Goal: Transaction & Acquisition: Purchase product/service

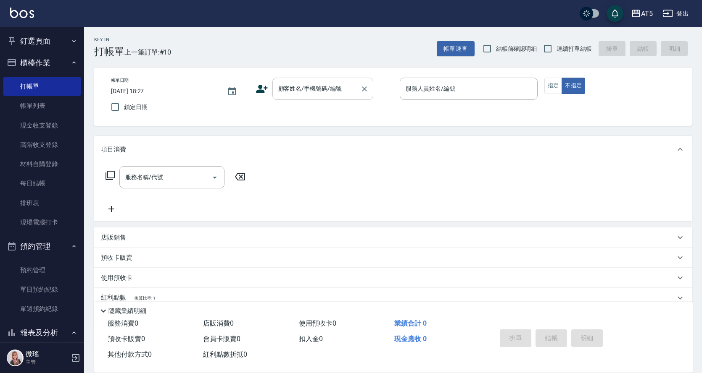
click at [302, 95] on input "顧客姓名/手機號碼/編號" at bounding box center [316, 89] width 81 height 15
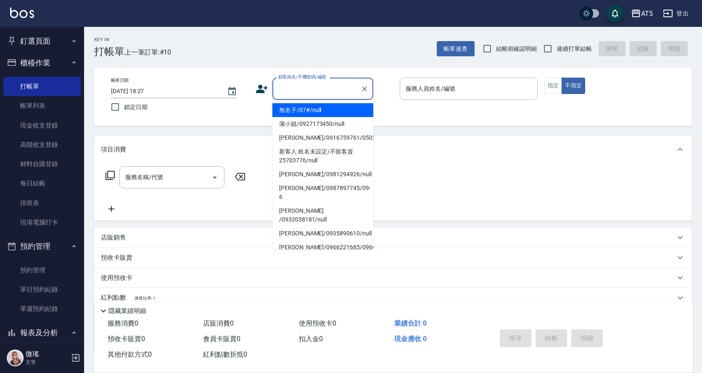
click at [315, 92] on input "顧客姓名/手機號碼/編號" at bounding box center [316, 89] width 81 height 15
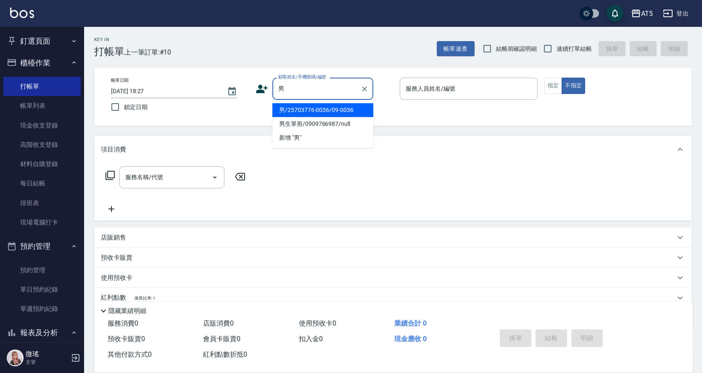
click at [314, 113] on li "男/25703776-0036/09-0036" at bounding box center [322, 110] width 101 height 14
type input "男/25703776-0036/09-0036"
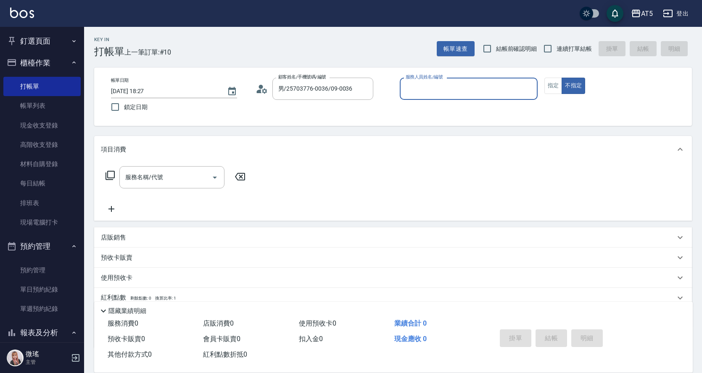
type input "Wei-09"
click at [419, 87] on input "Wei-09" at bounding box center [462, 89] width 118 height 15
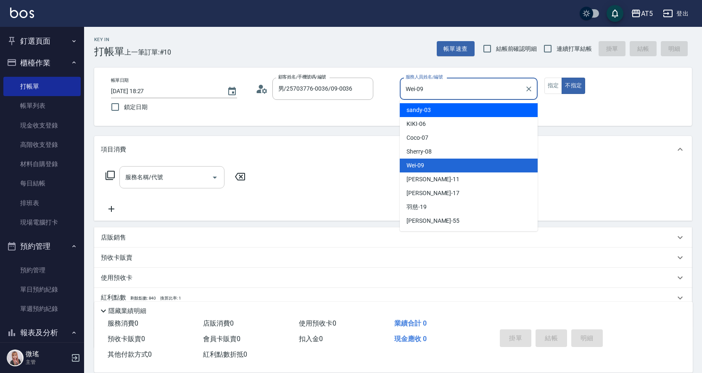
click at [176, 169] on div "服務名稱/代號" at bounding box center [171, 177] width 105 height 22
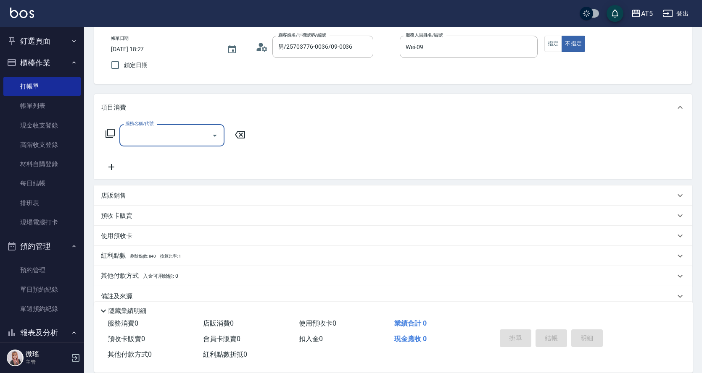
scroll to position [56, 0]
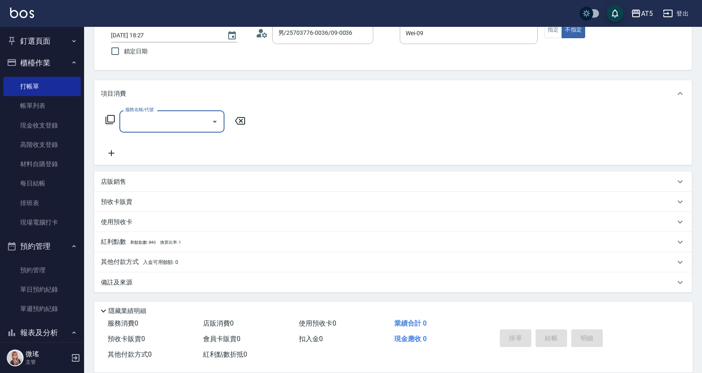
click at [162, 122] on input "服務名稱/代號" at bounding box center [165, 121] width 85 height 15
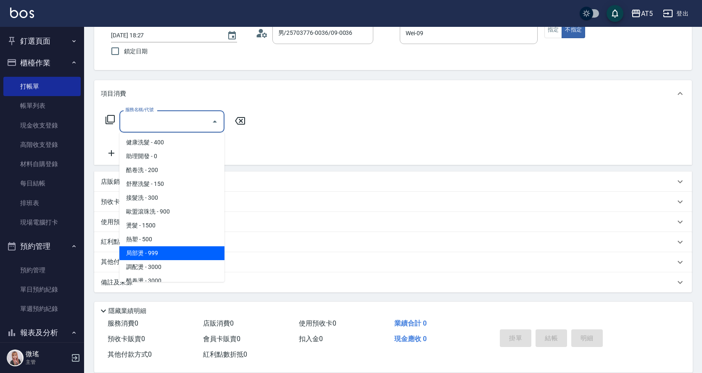
scroll to position [168, 0]
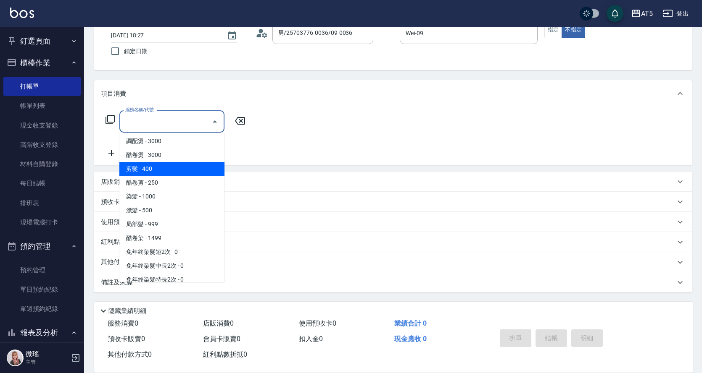
click at [164, 175] on span "剪髮 - 400" at bounding box center [171, 169] width 105 height 14
type input "剪髮(401)"
type input "40"
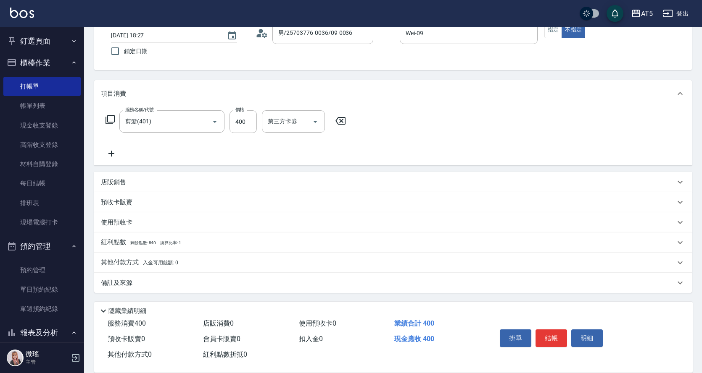
click at [119, 264] on p "其他付款方式 入金可用餘額: 0" at bounding box center [139, 262] width 77 height 9
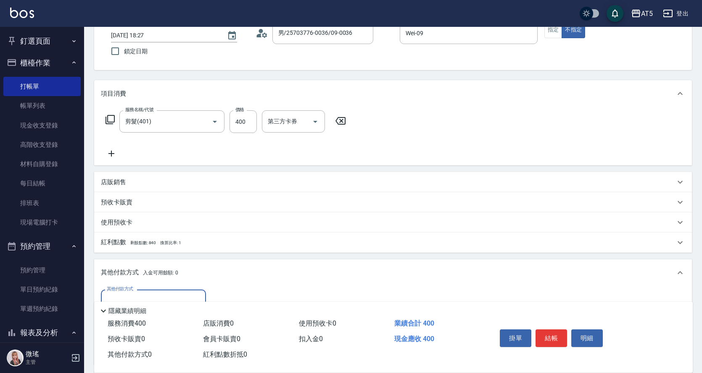
scroll to position [0, 0]
click at [133, 296] on input "其他付款方式" at bounding box center [153, 301] width 97 height 15
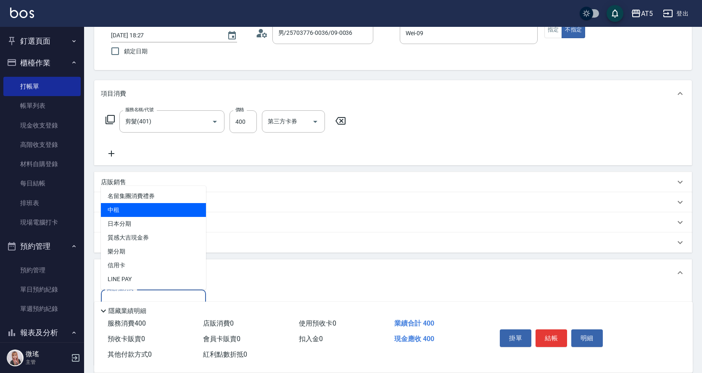
click at [131, 204] on span "中租" at bounding box center [153, 210] width 105 height 14
type input "中租"
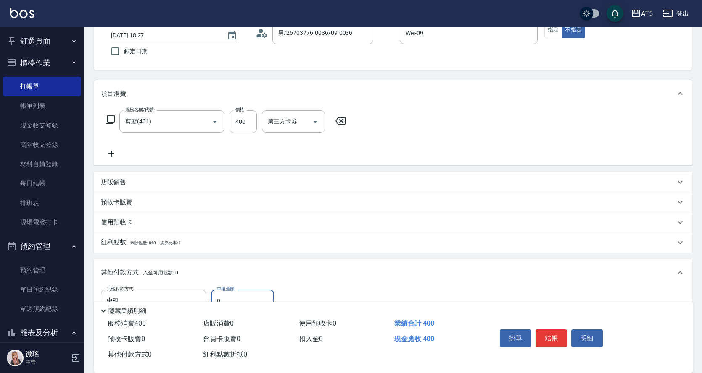
scroll to position [140, 0]
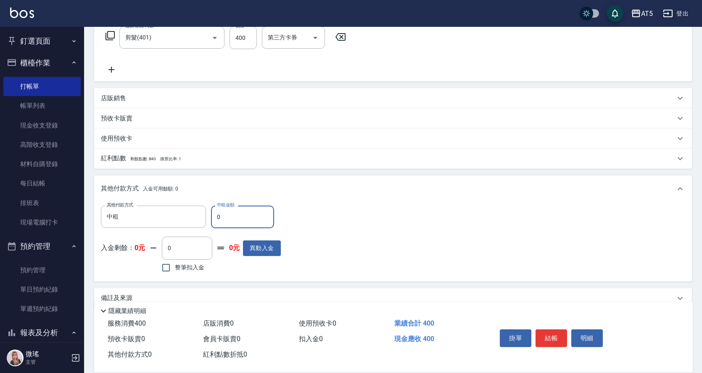
click at [236, 206] on input "0" at bounding box center [242, 217] width 63 height 23
type input "44"
type input "30"
type input "0"
type input "40"
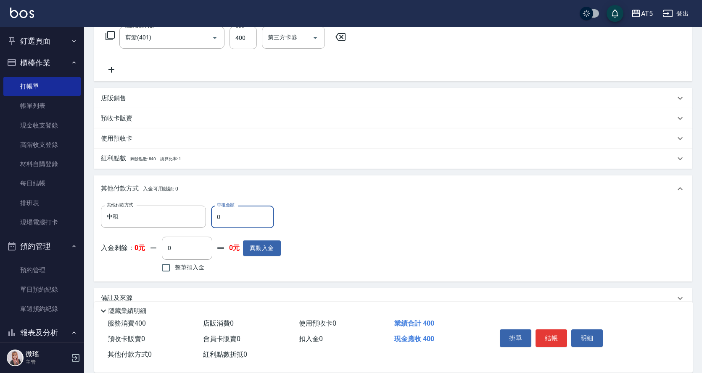
type input "44"
type input "30"
type input "400"
type input "0"
type input "400"
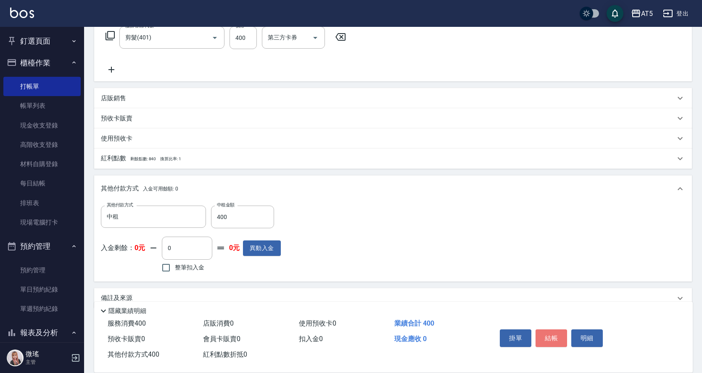
click at [560, 336] on button "結帳" at bounding box center [551, 339] width 32 height 18
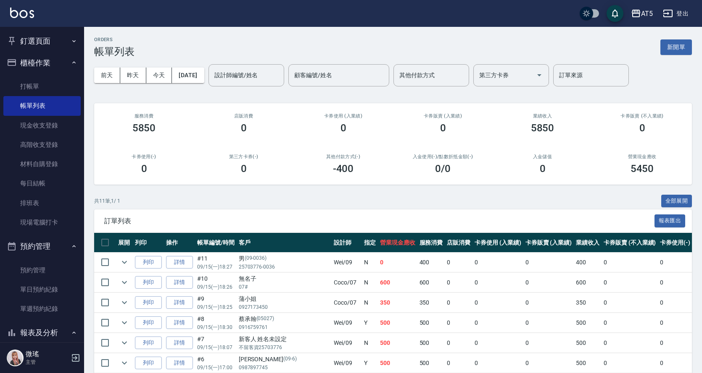
scroll to position [140, 0]
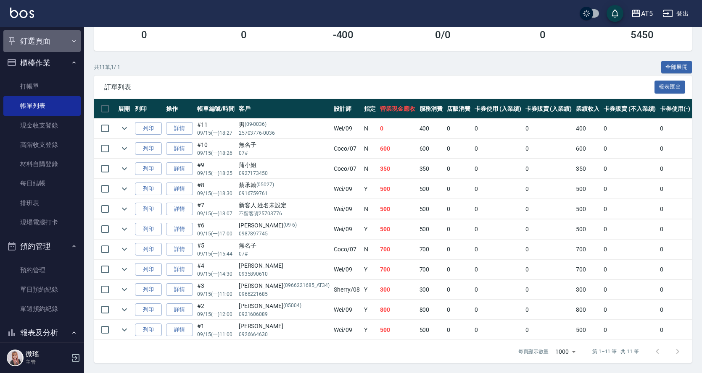
click at [45, 47] on button "釘選頁面" at bounding box center [41, 41] width 77 height 22
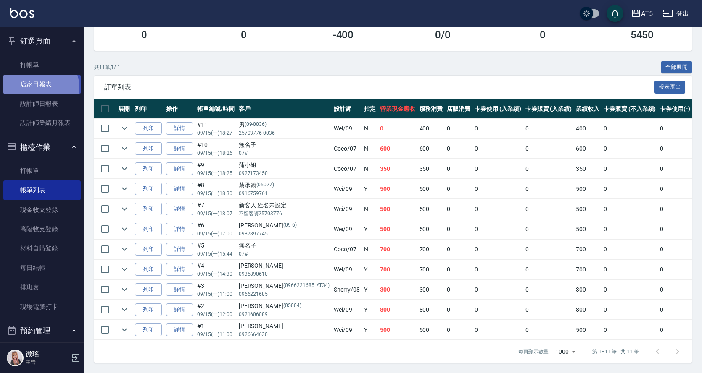
click at [34, 89] on link "店家日報表" at bounding box center [41, 84] width 77 height 19
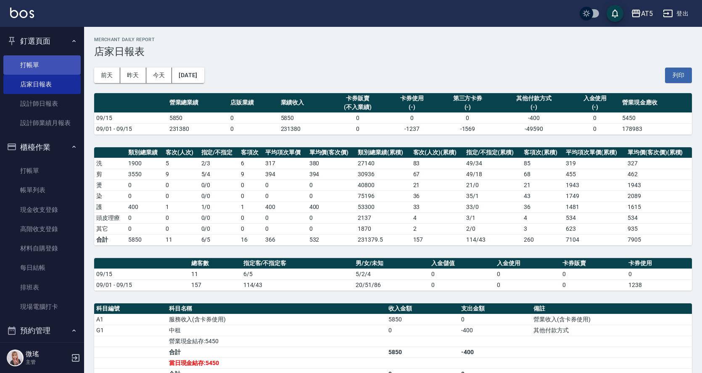
click at [42, 68] on link "打帳單" at bounding box center [41, 64] width 77 height 19
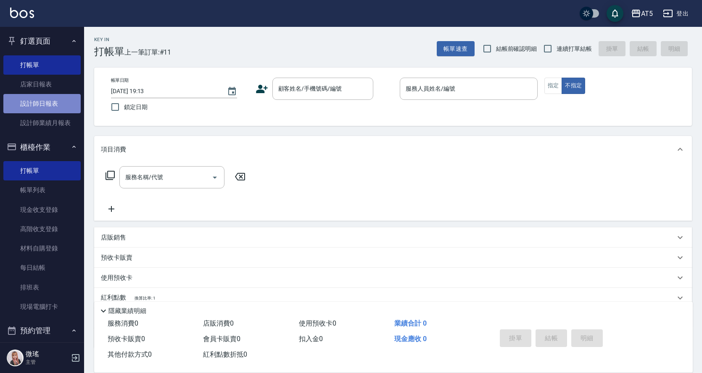
click at [53, 103] on link "設計師日報表" at bounding box center [41, 103] width 77 height 19
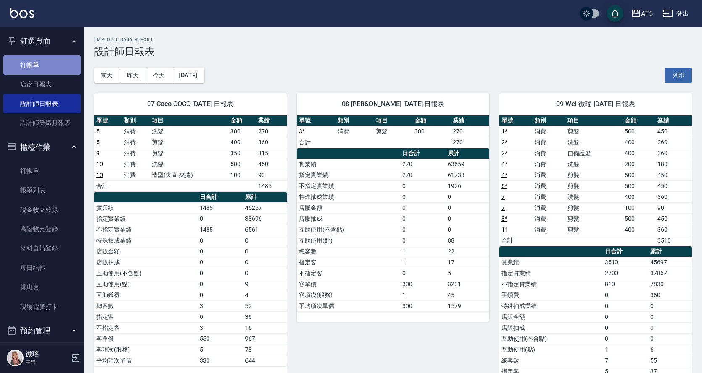
click at [49, 60] on link "打帳單" at bounding box center [41, 64] width 77 height 19
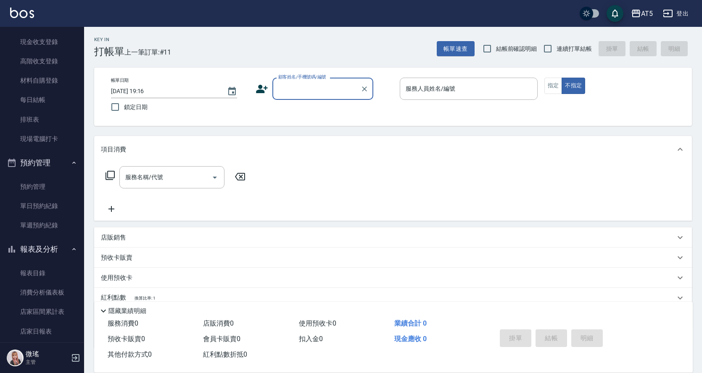
scroll to position [210, 0]
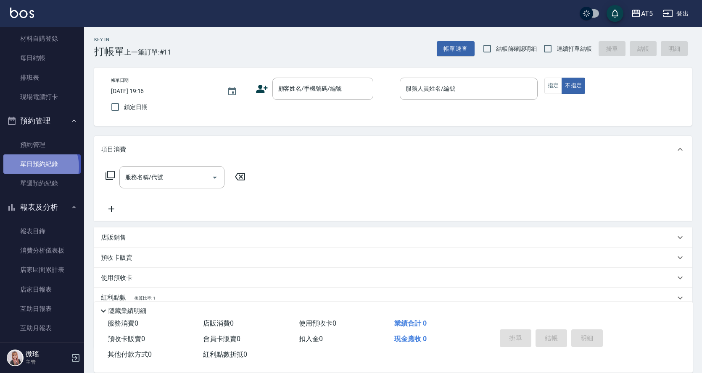
click at [35, 167] on link "單日預約紀錄" at bounding box center [41, 164] width 77 height 19
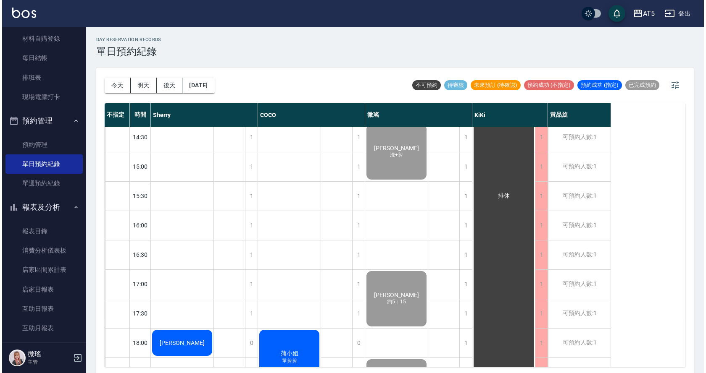
scroll to position [295, 0]
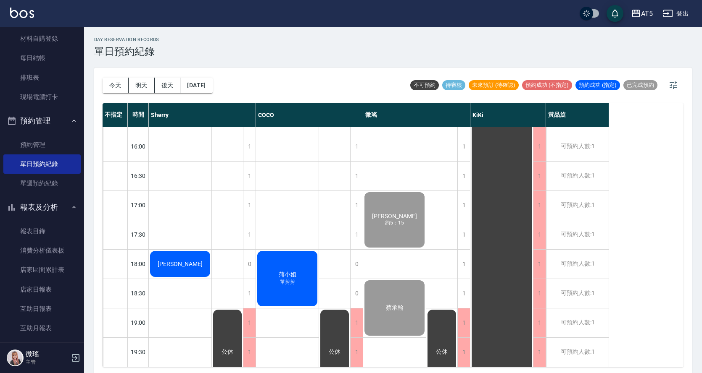
click at [187, 267] on div "[PERSON_NAME]" at bounding box center [180, 264] width 63 height 29
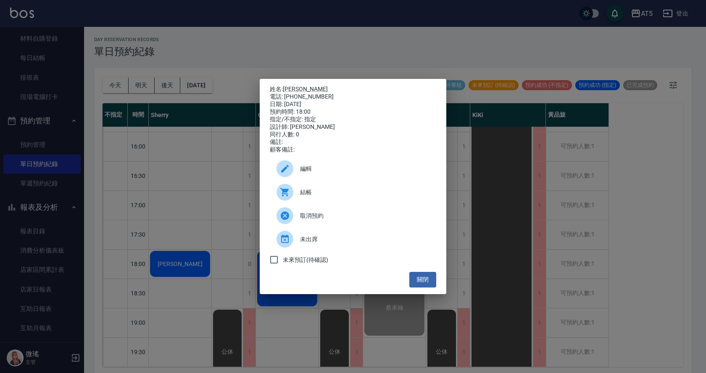
click at [318, 191] on div "結帳" at bounding box center [353, 193] width 166 height 24
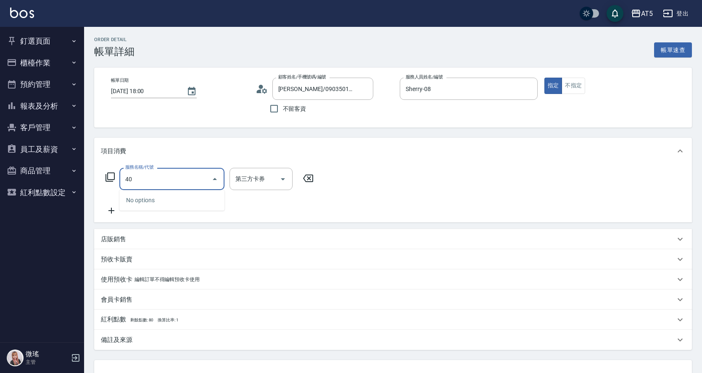
type input "401"
type input "40"
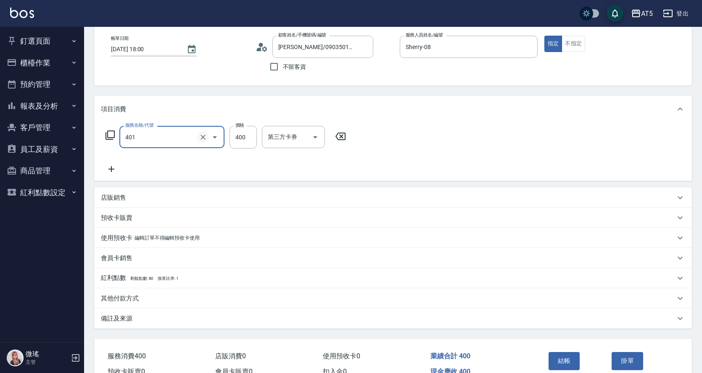
scroll to position [88, 0]
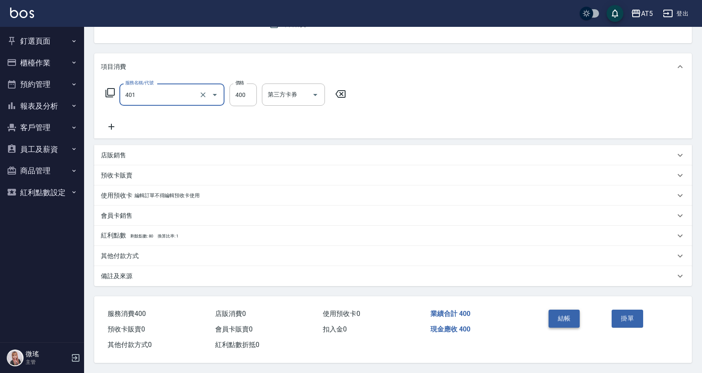
type input "剪髮(401)"
click at [564, 313] on button "結帳" at bounding box center [564, 319] width 32 height 18
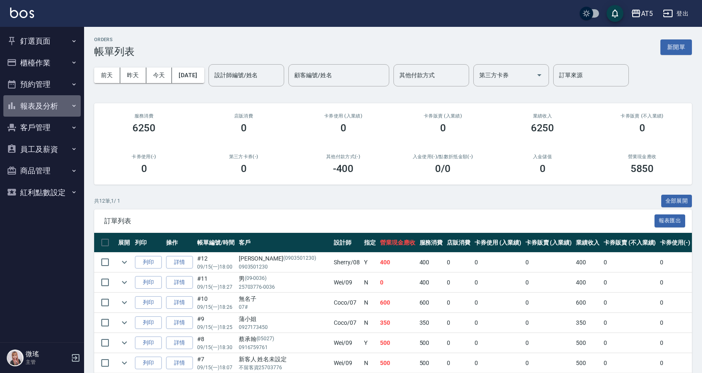
click at [37, 103] on button "報表及分析" at bounding box center [41, 106] width 77 height 22
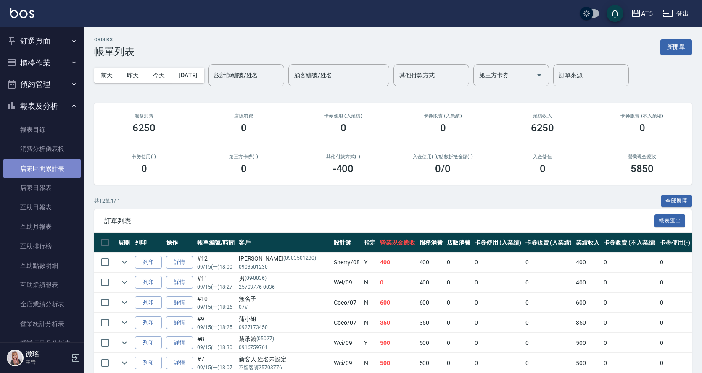
click at [50, 163] on link "店家區間累計表" at bounding box center [41, 168] width 77 height 19
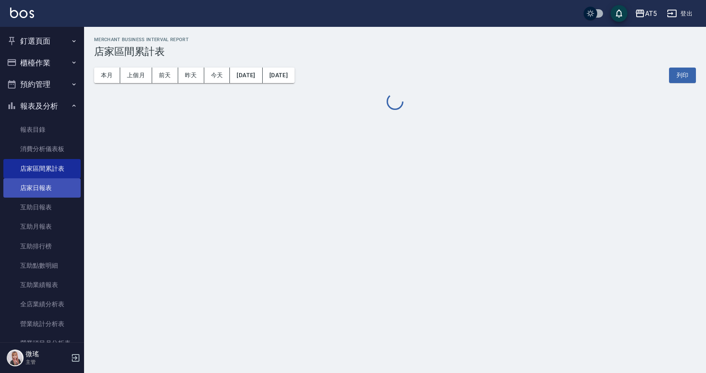
click at [48, 185] on link "店家日報表" at bounding box center [41, 188] width 77 height 19
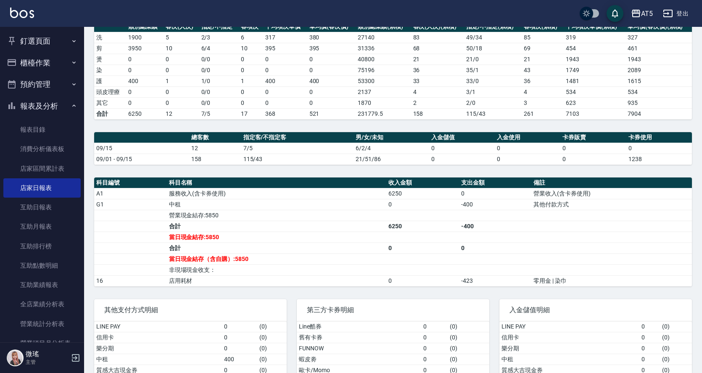
scroll to position [171, 0]
